Goal: Information Seeking & Learning: Learn about a topic

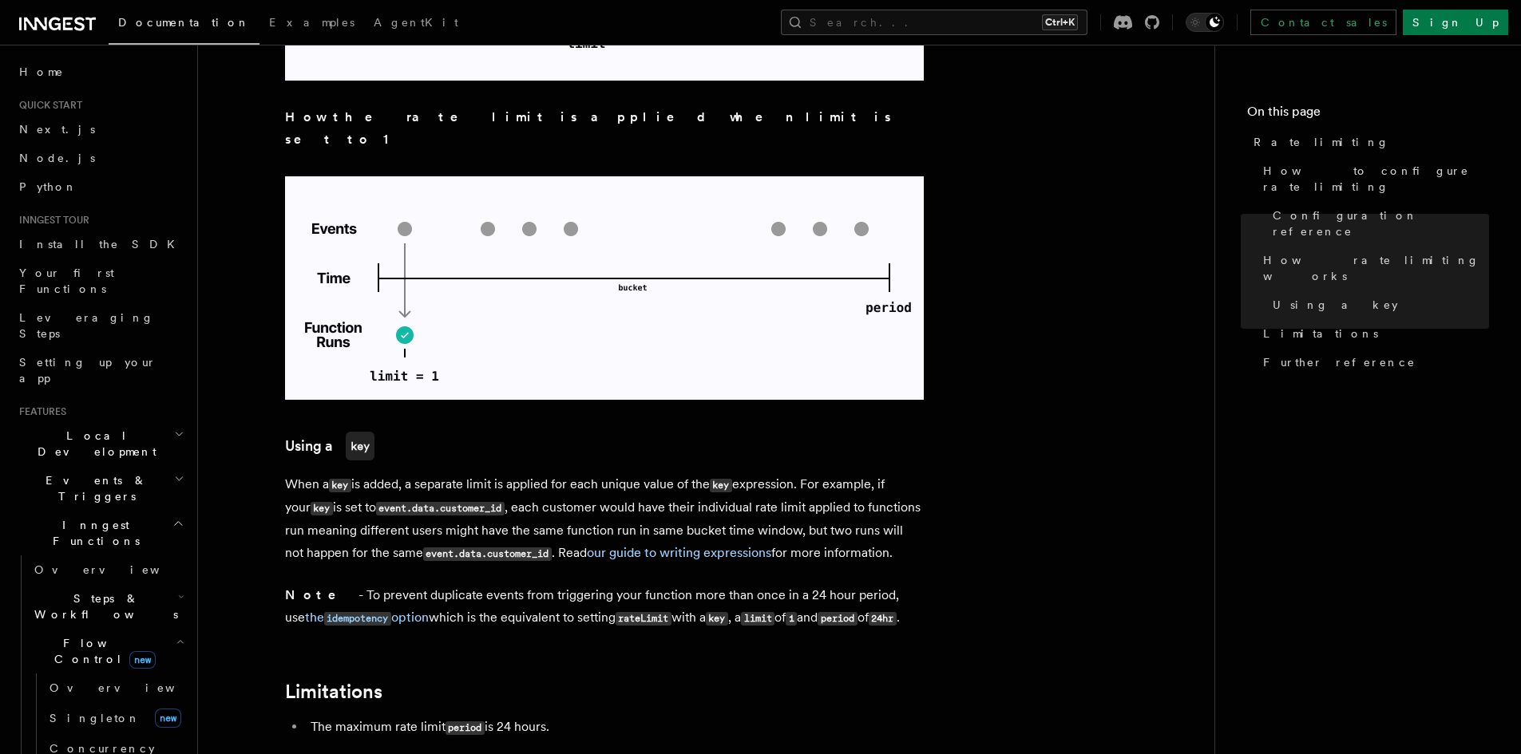
scroll to position [2315, 0]
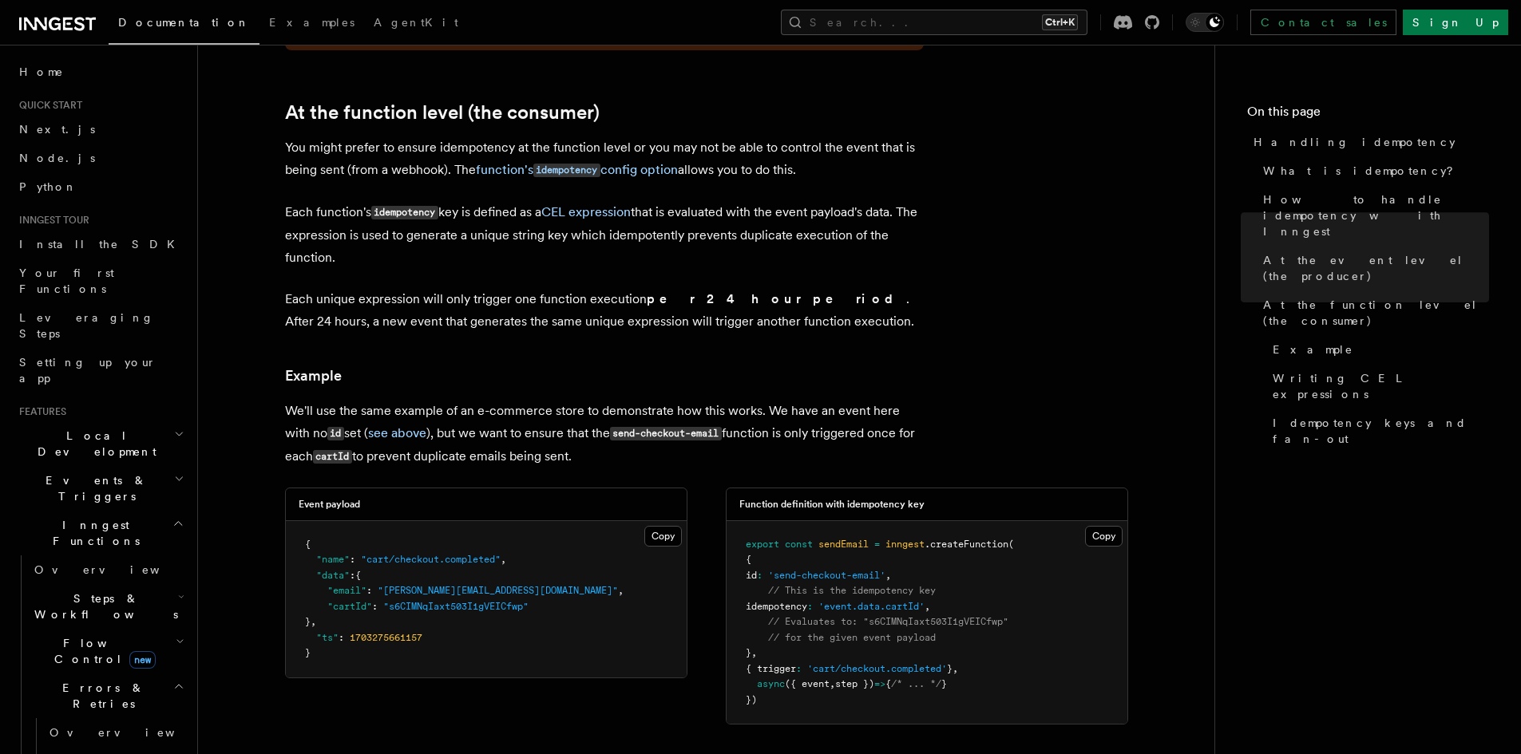
scroll to position [1839, 0]
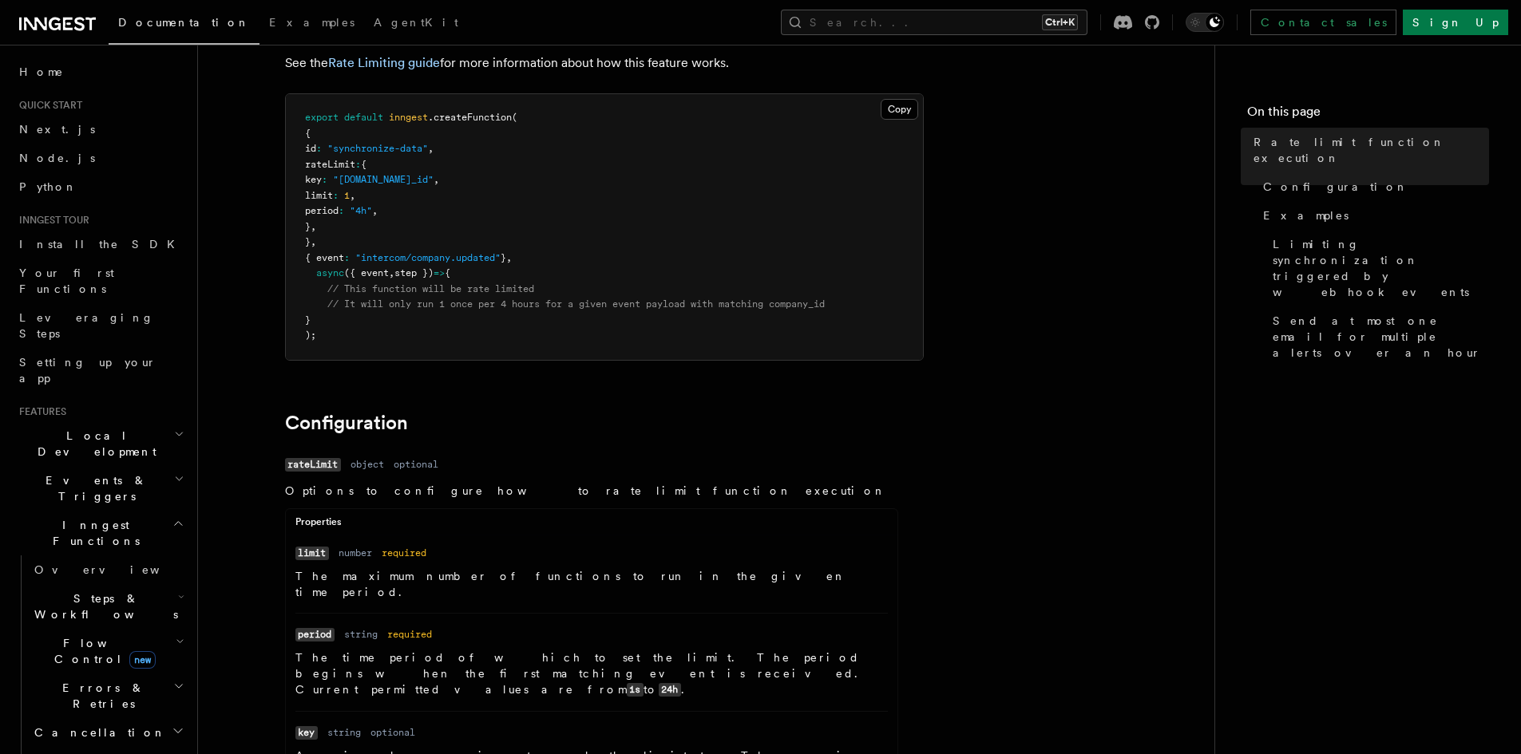
scroll to position [160, 0]
